Goal: Task Accomplishment & Management: Manage account settings

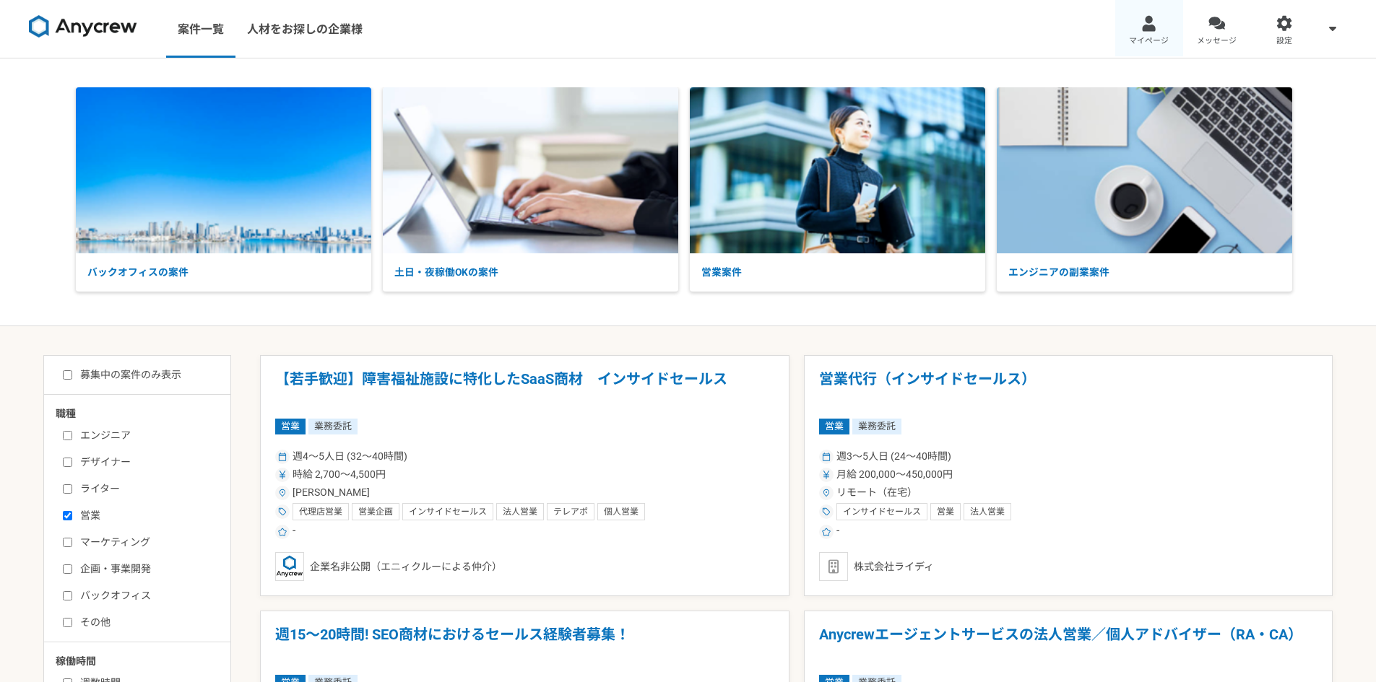
click at [1140, 32] on link "マイページ" at bounding box center [1149, 29] width 68 height 58
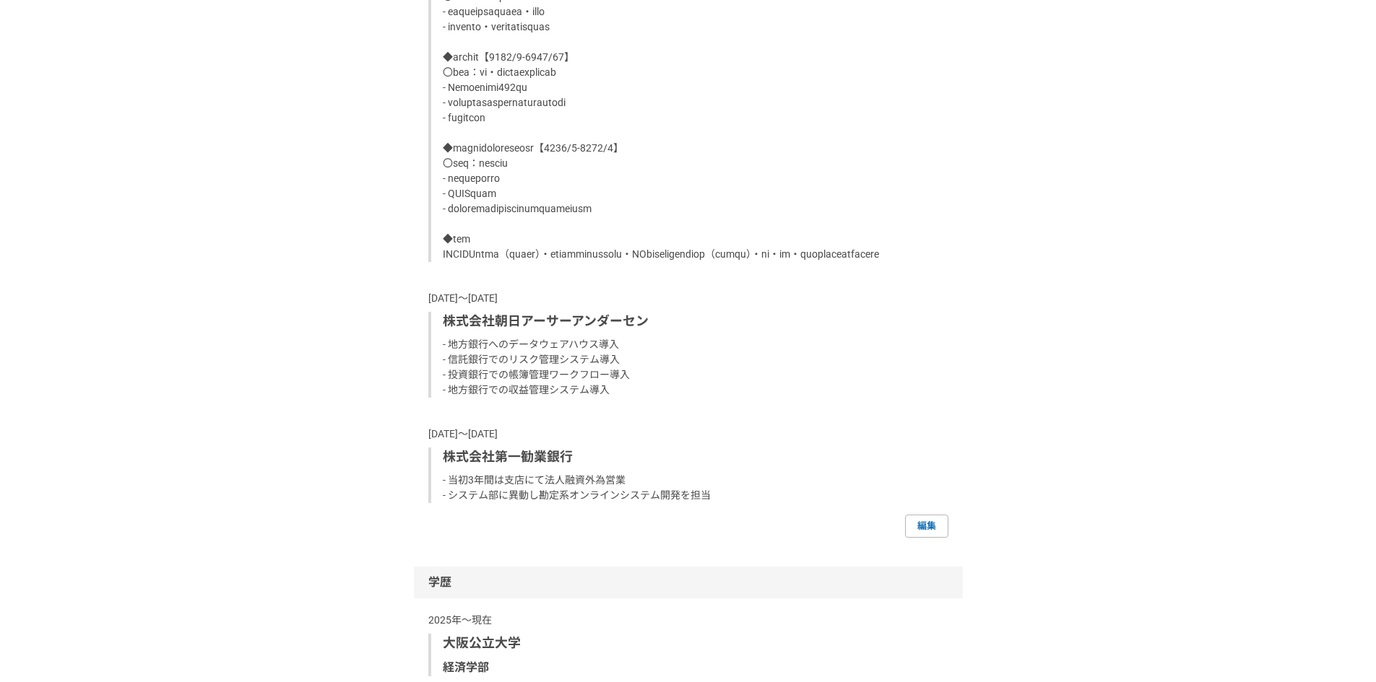
scroll to position [1444, 0]
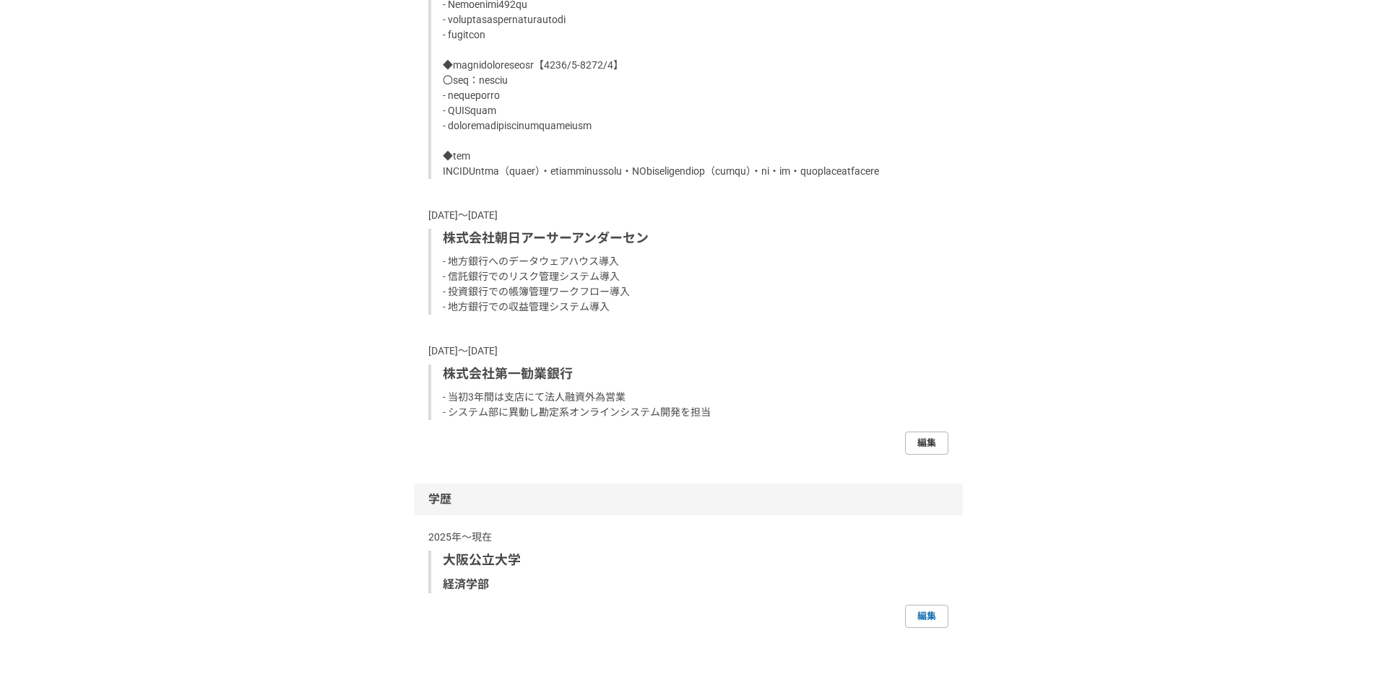
click at [935, 455] on link "編集" at bounding box center [926, 443] width 43 height 23
select select "2004"
select select "1997"
select select "2004"
select select "1990"
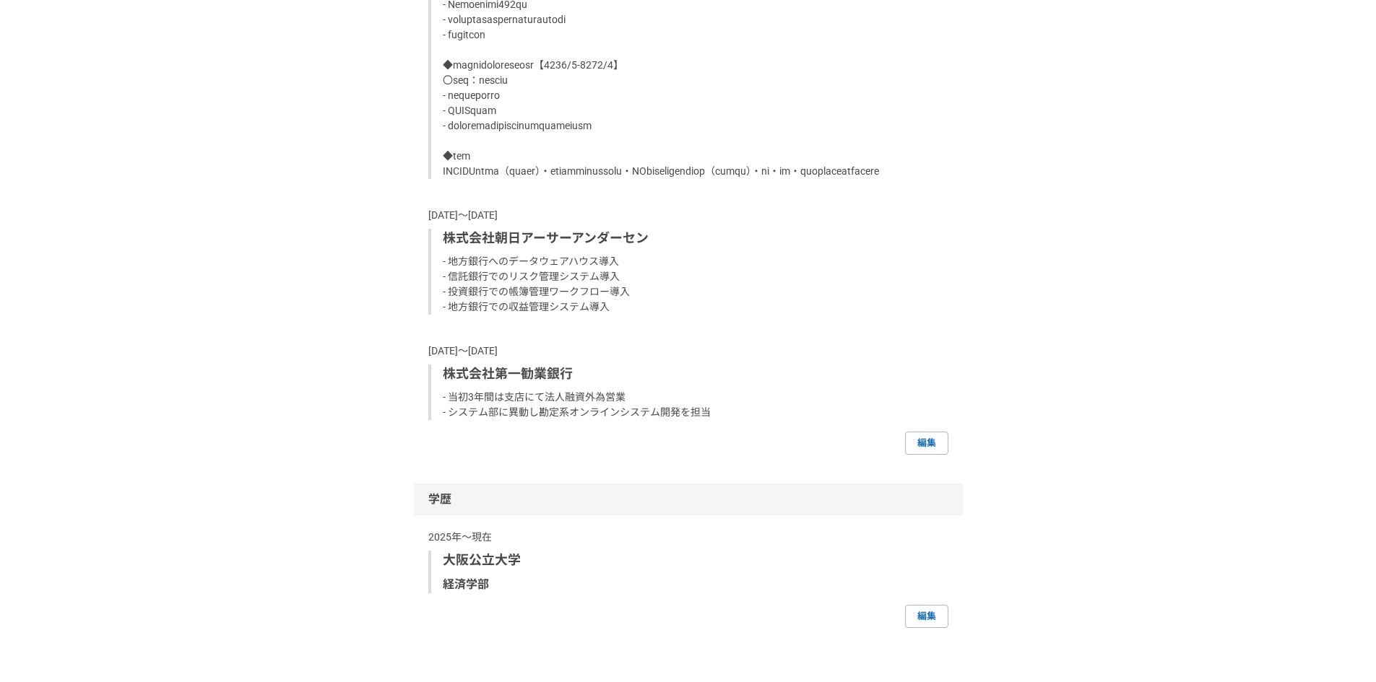
select select "1997"
select select
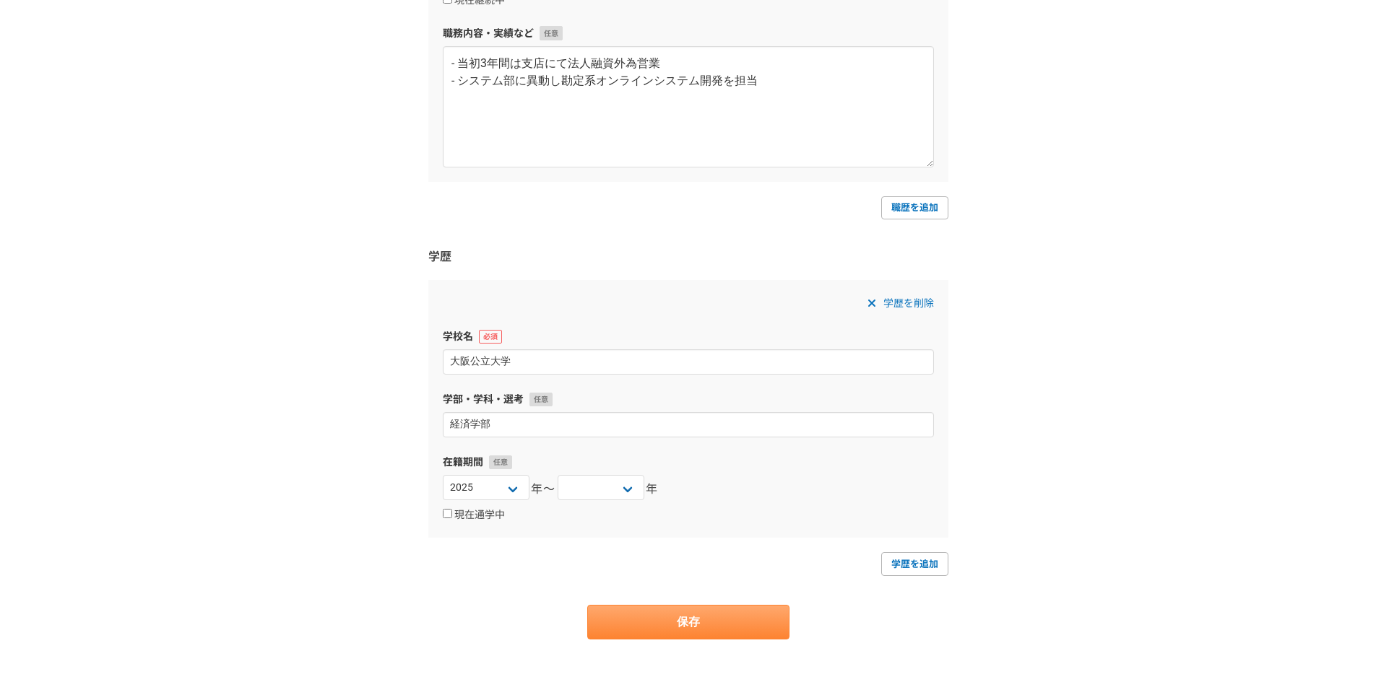
scroll to position [1359, 0]
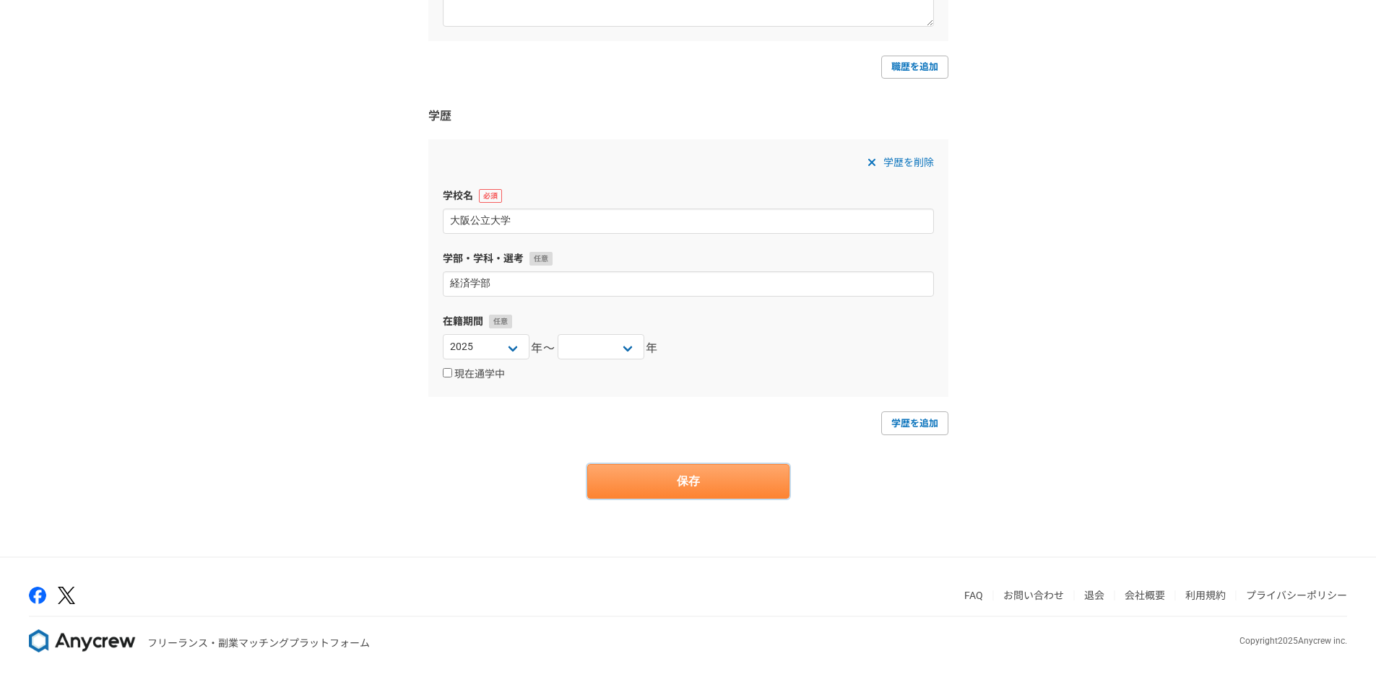
click at [746, 486] on button "保存" at bounding box center [688, 481] width 202 height 35
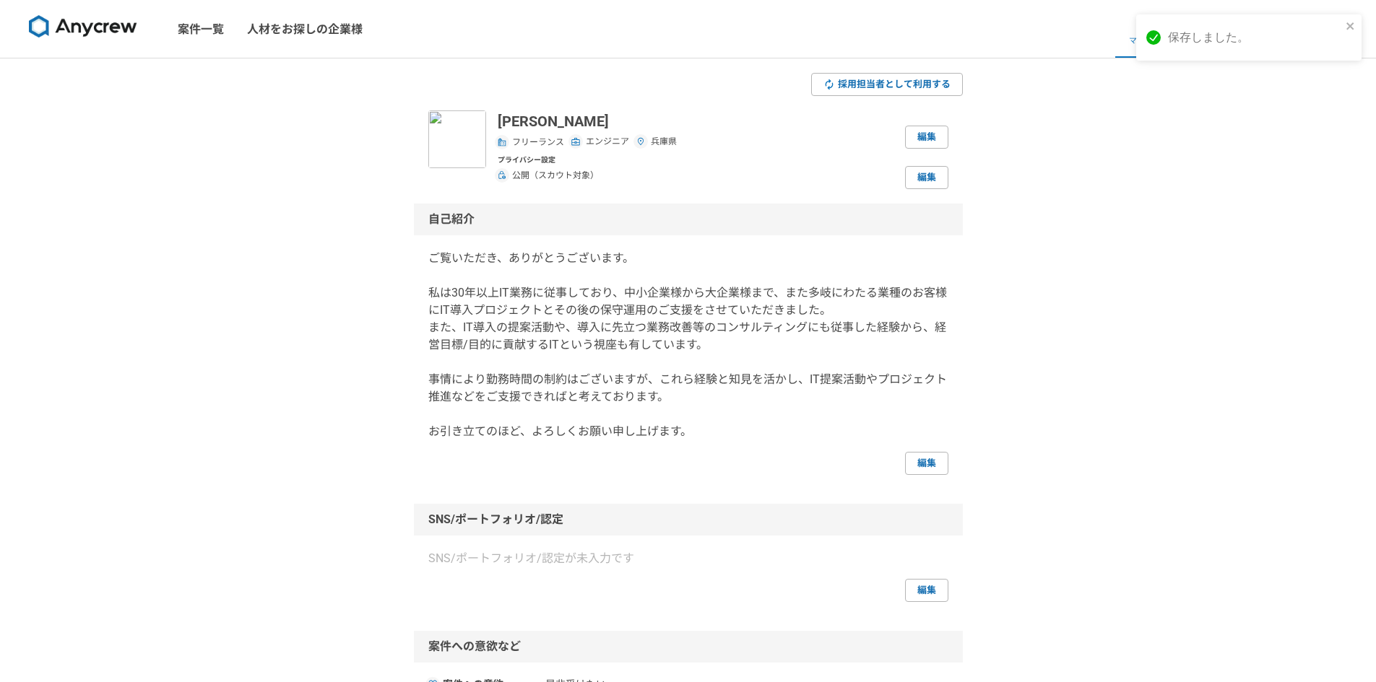
click at [103, 34] on img at bounding box center [83, 26] width 108 height 23
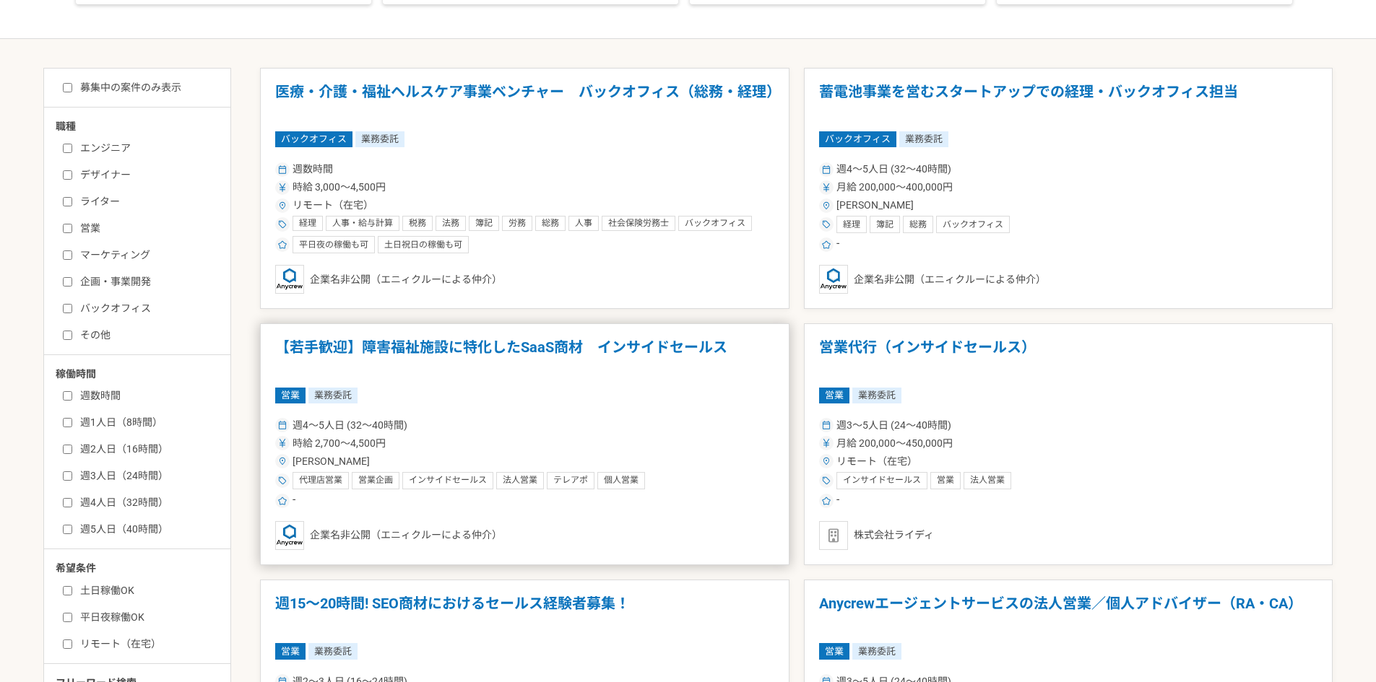
scroll to position [289, 0]
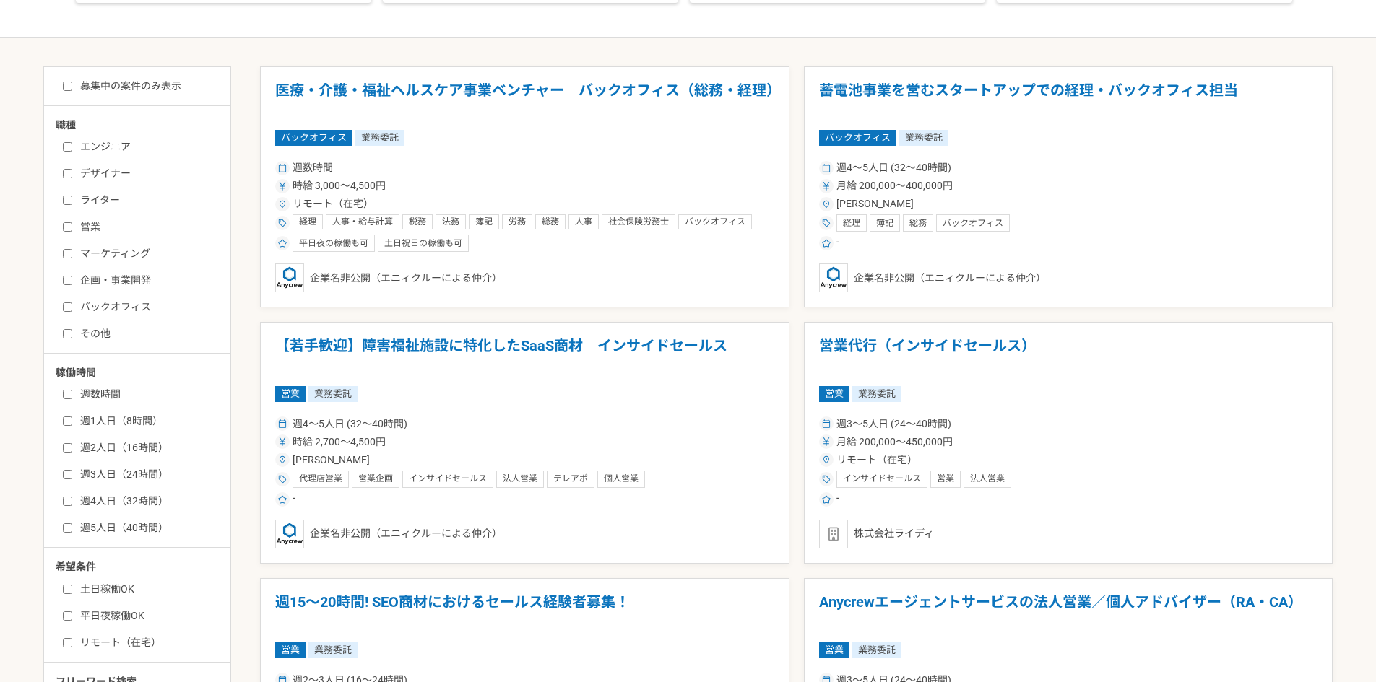
click at [66, 474] on input "週3人日（24時間）" at bounding box center [67, 474] width 9 height 9
checkbox input "true"
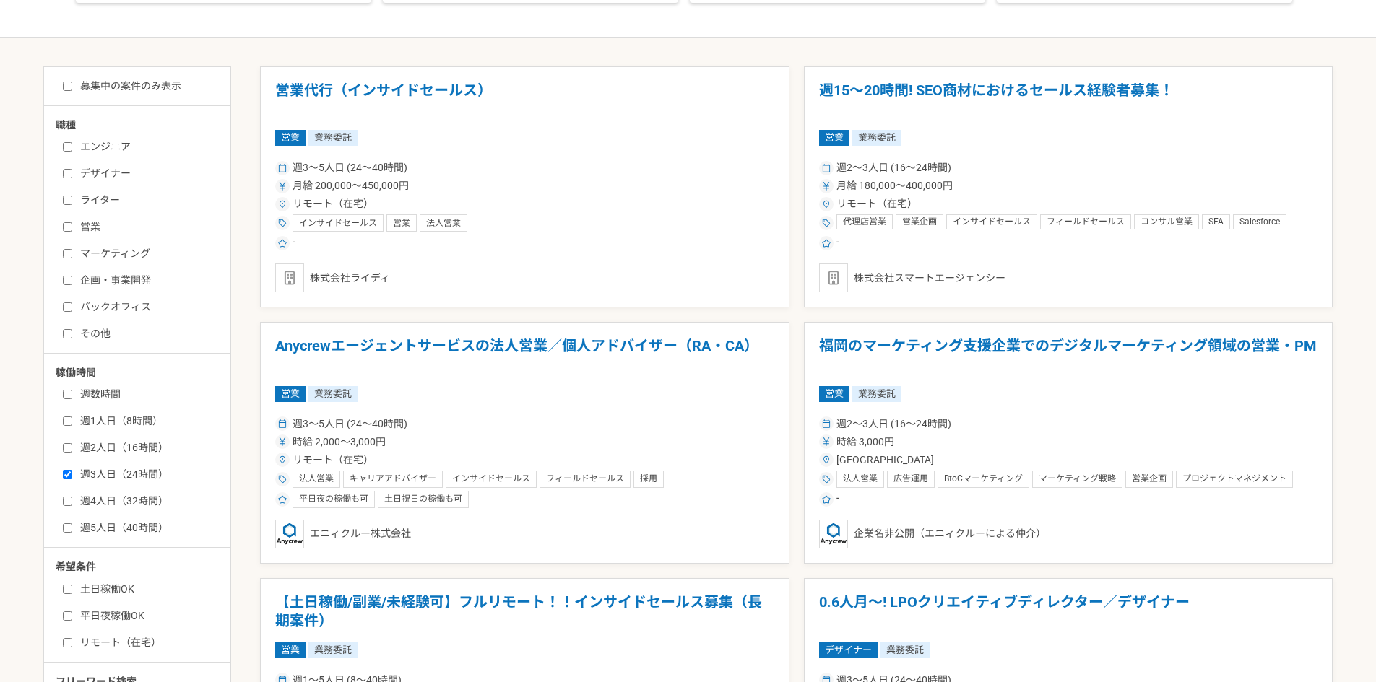
drag, startPoint x: 64, startPoint y: 501, endPoint x: 78, endPoint y: 506, distance: 14.6
click at [65, 501] on input "週4人日（32時間）" at bounding box center [67, 501] width 9 height 9
checkbox input "true"
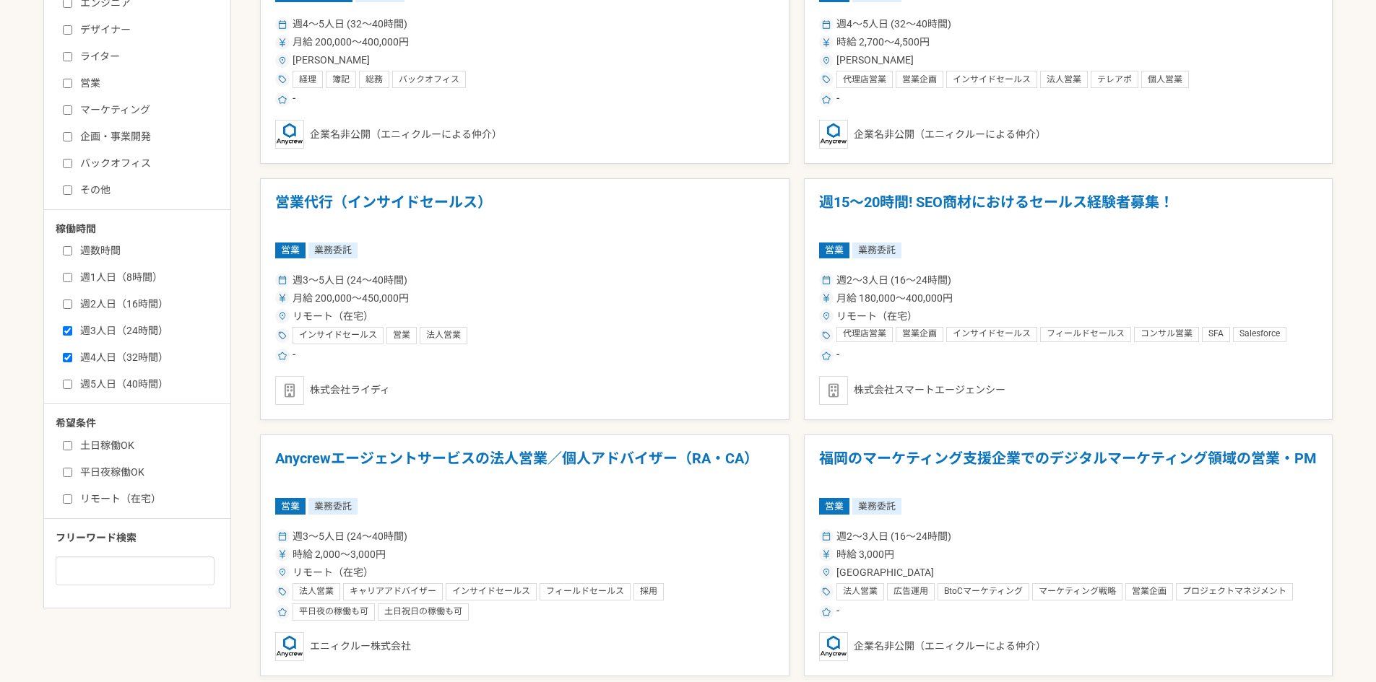
scroll to position [433, 0]
click at [114, 503] on label "リモート（在宅）" at bounding box center [146, 498] width 166 height 15
click at [72, 503] on input "リモート（在宅）" at bounding box center [67, 498] width 9 height 9
checkbox input "true"
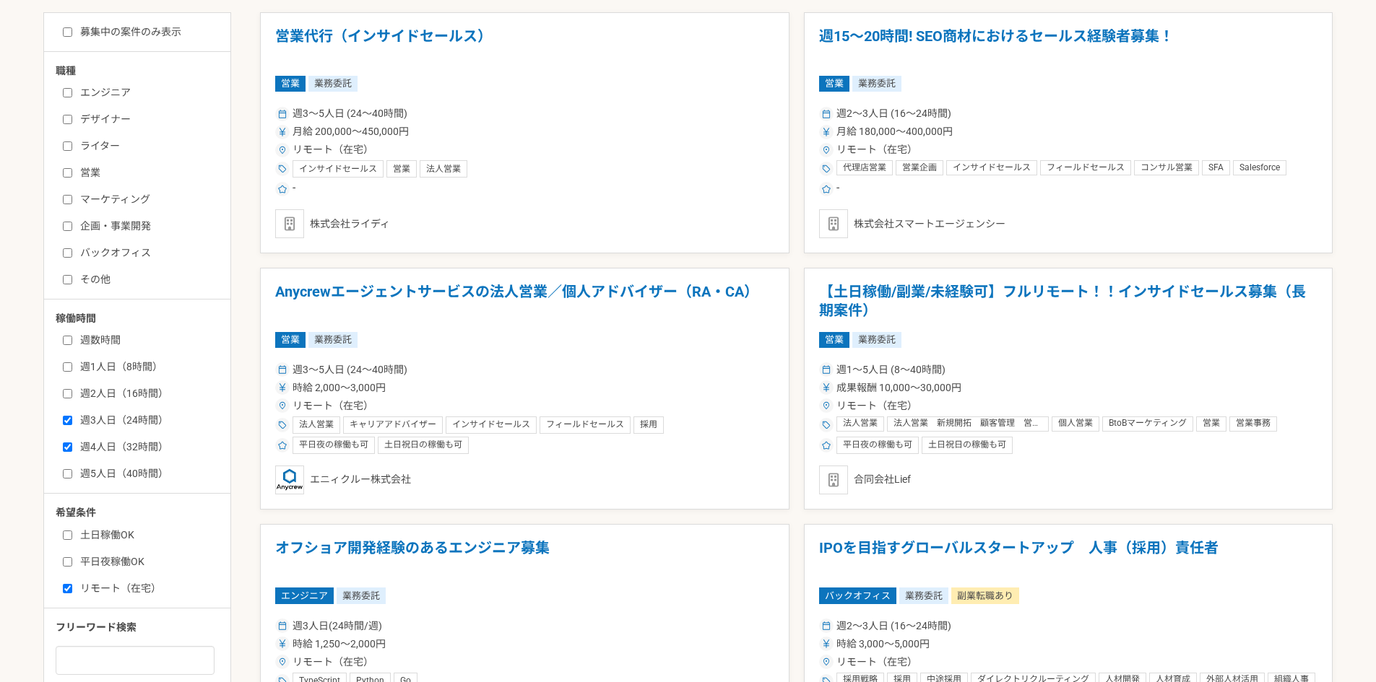
scroll to position [289, 0]
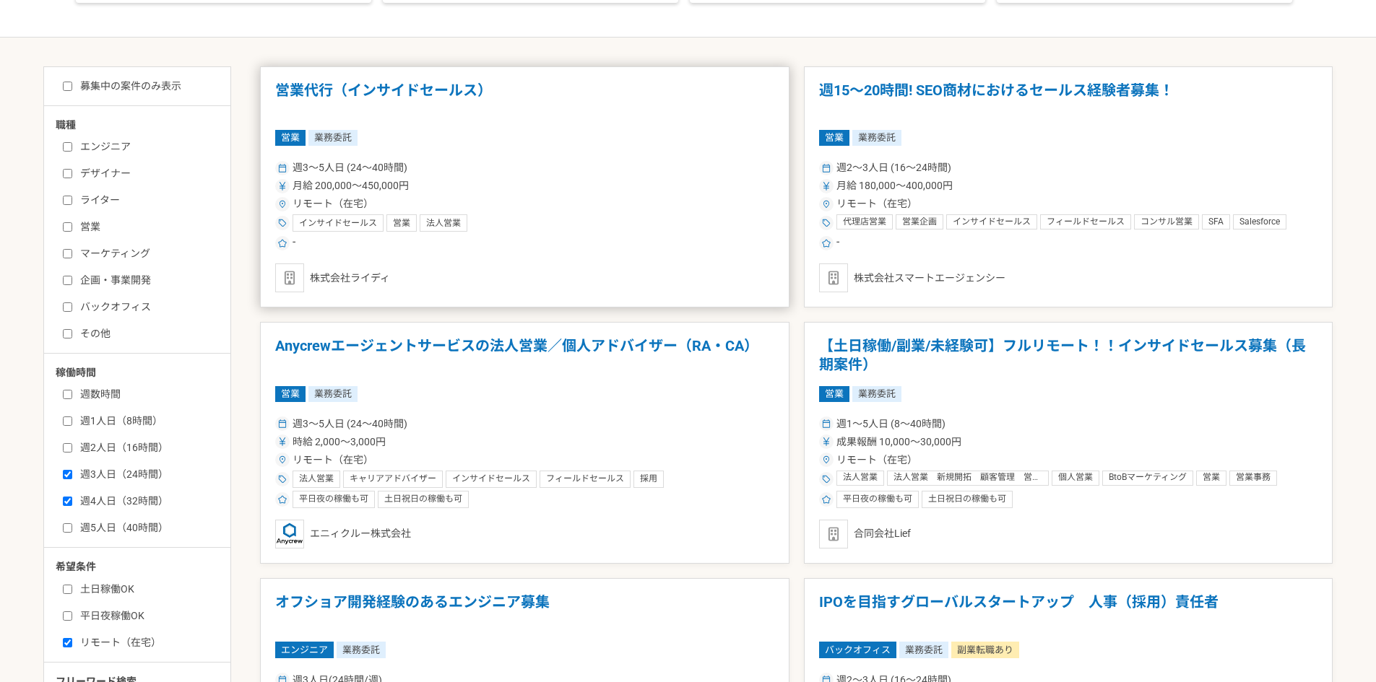
click at [524, 199] on div "リモート（在宅）" at bounding box center [524, 203] width 499 height 15
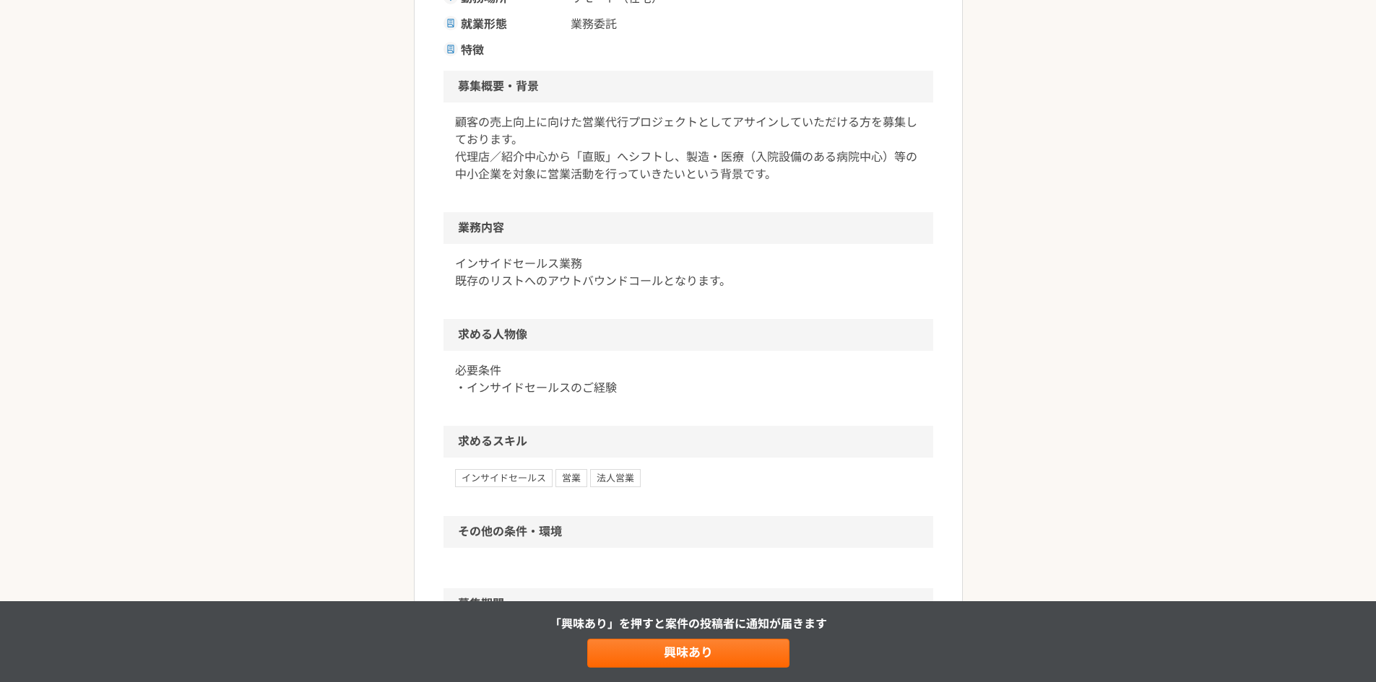
scroll to position [361, 0]
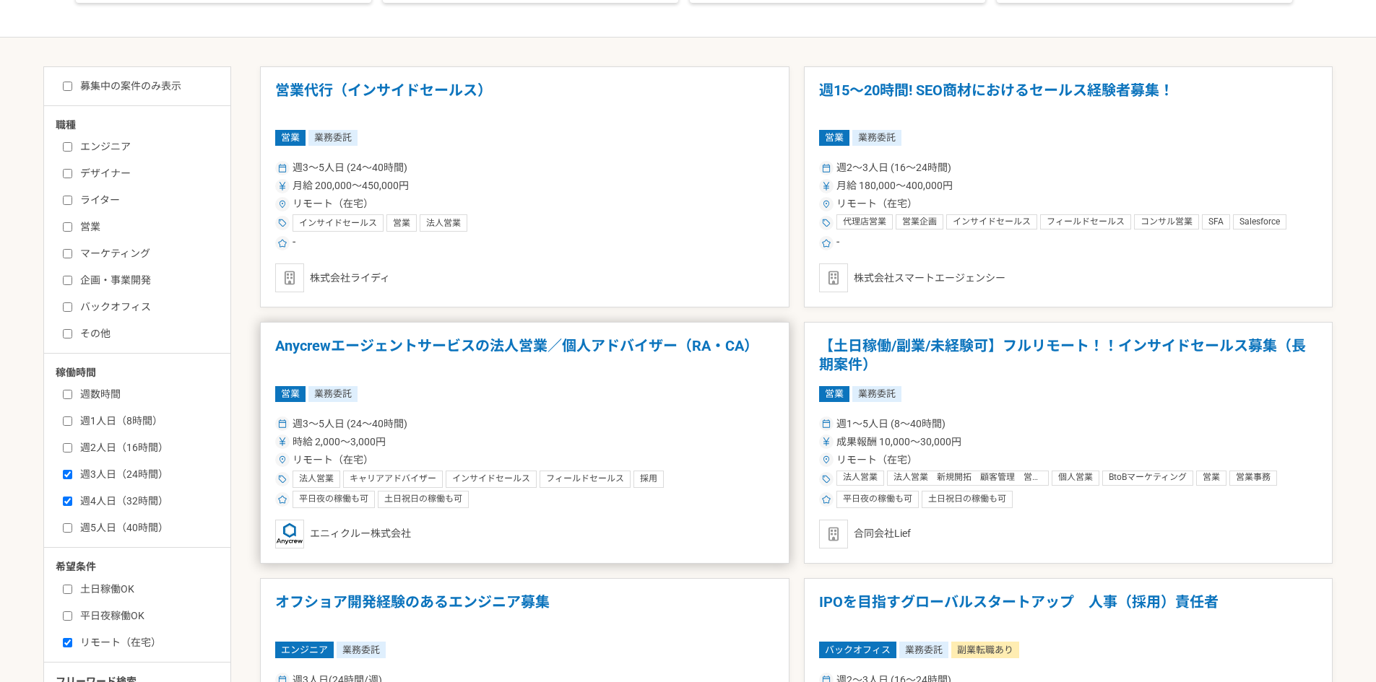
scroll to position [361, 0]
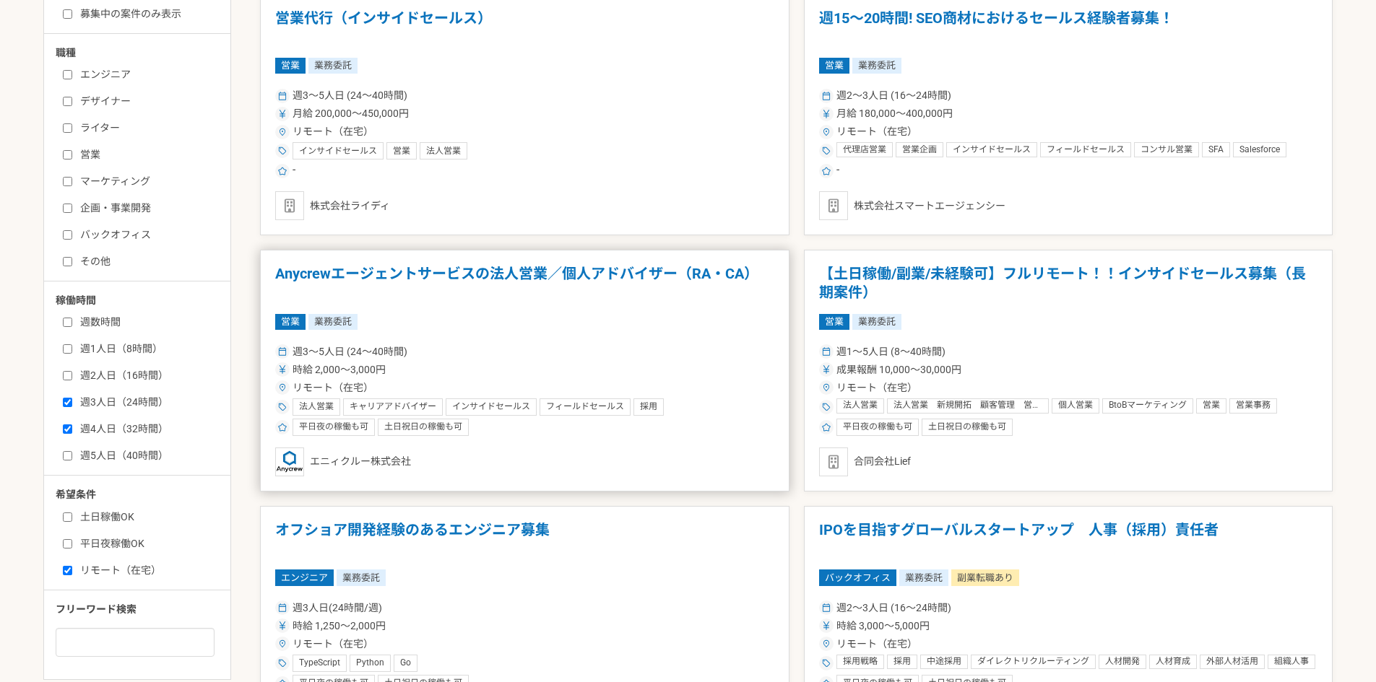
click at [487, 343] on div "週3〜5人日 (24〜40時間) 時給 2,000〜3,000円 リモート（在宅） 法人営業 キャリアアドバイザー インサイドセールス フィールドセールス 採…" at bounding box center [524, 389] width 499 height 95
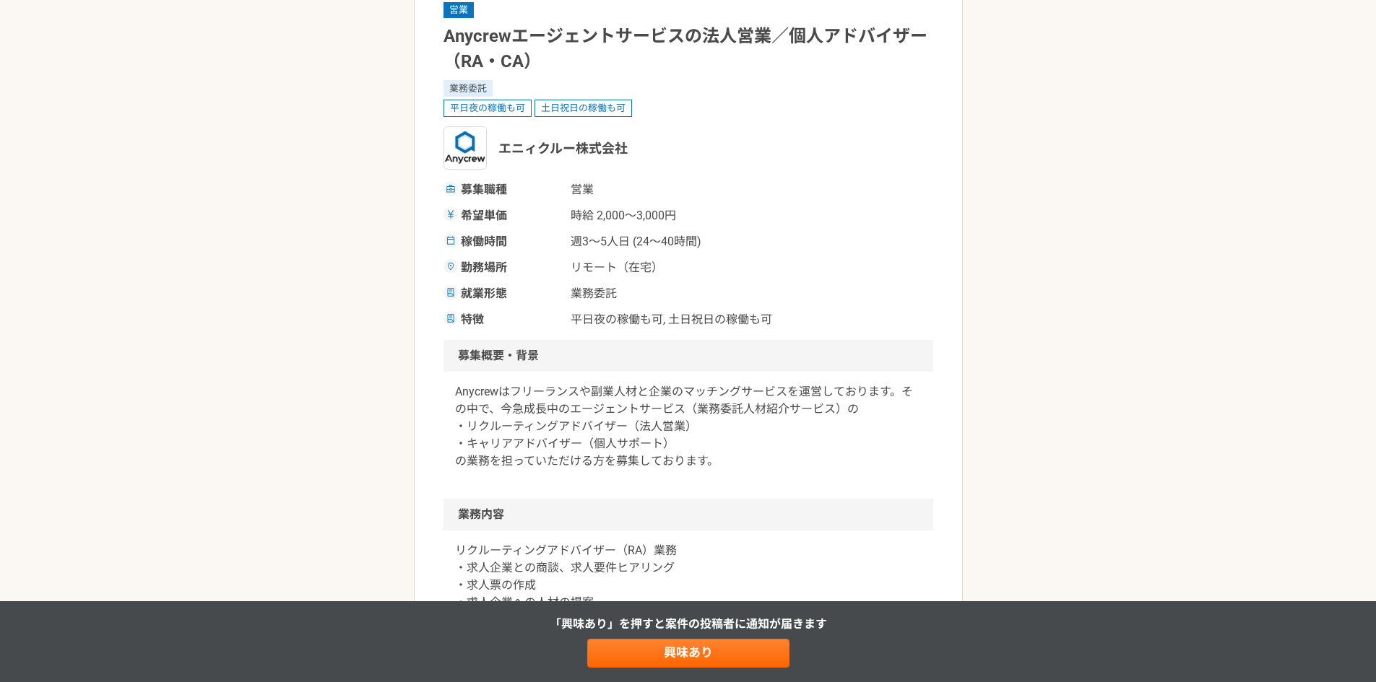
scroll to position [144, 0]
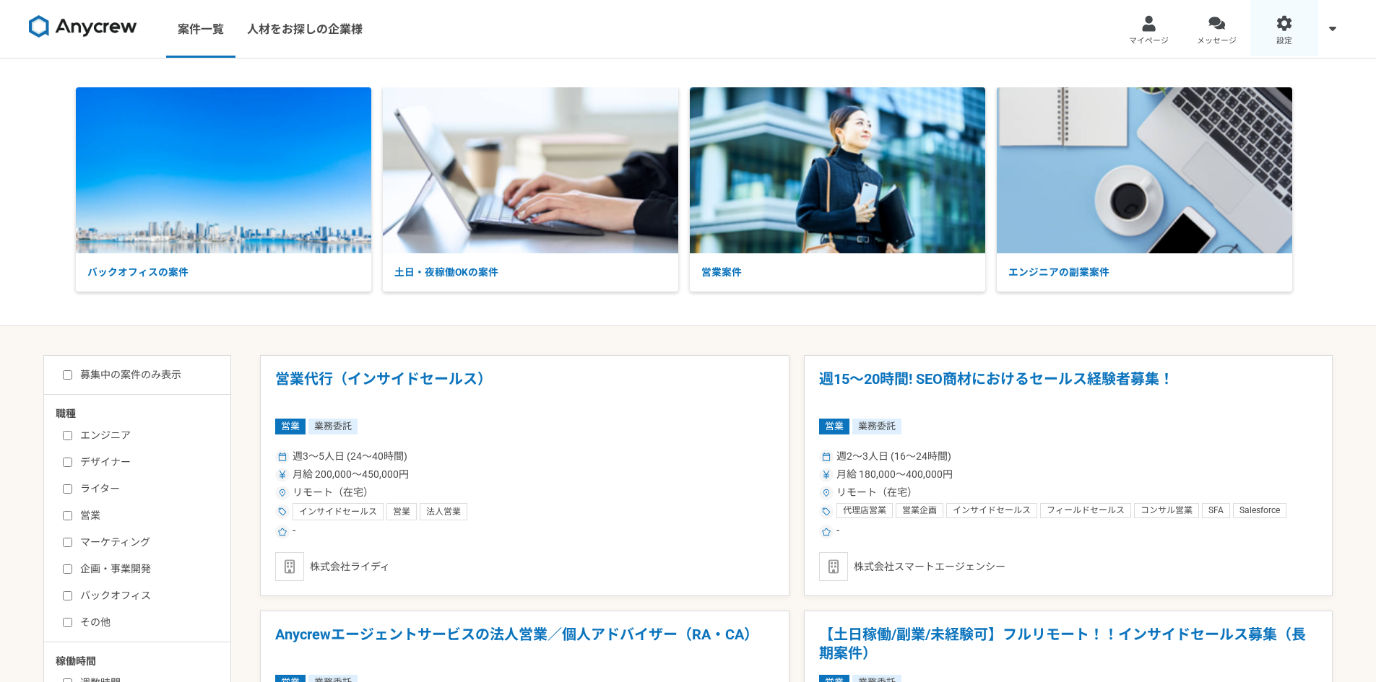
click at [1316, 25] on link "設定" at bounding box center [1284, 29] width 68 height 58
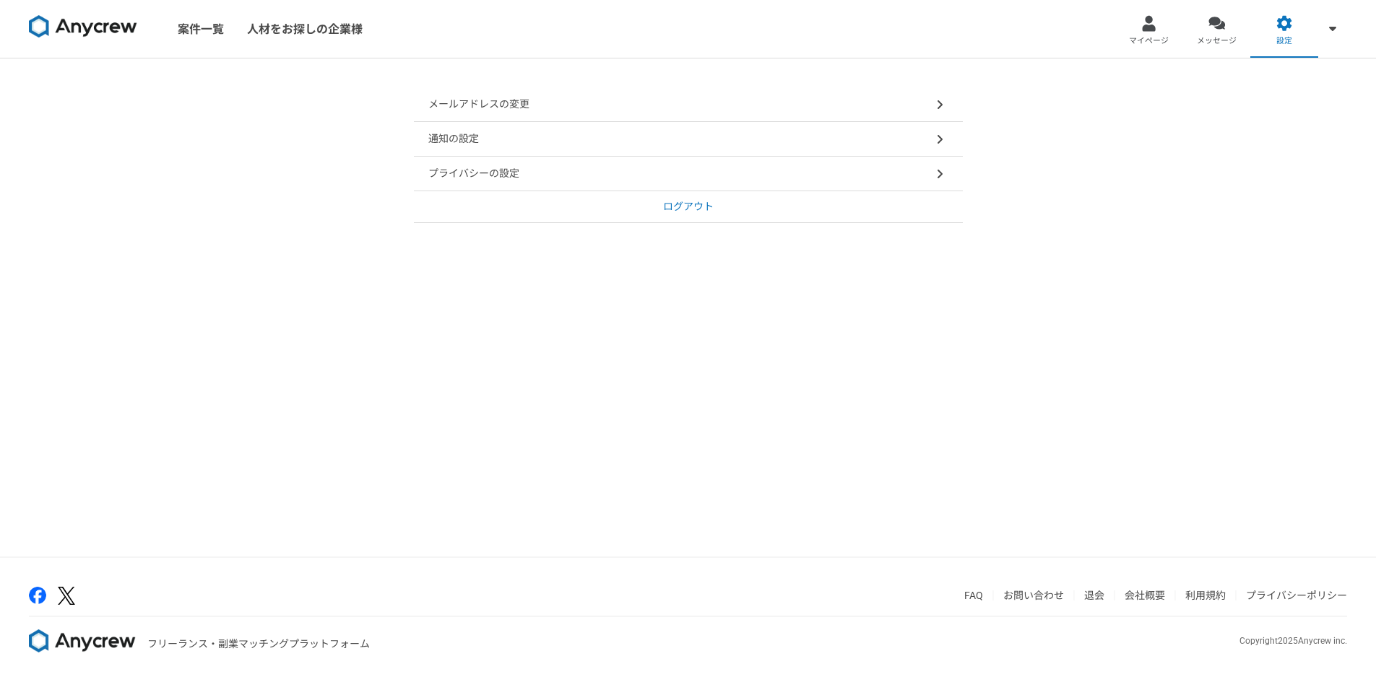
click at [692, 203] on p "ログアウト" at bounding box center [688, 206] width 51 height 15
